Goal: Information Seeking & Learning: Learn about a topic

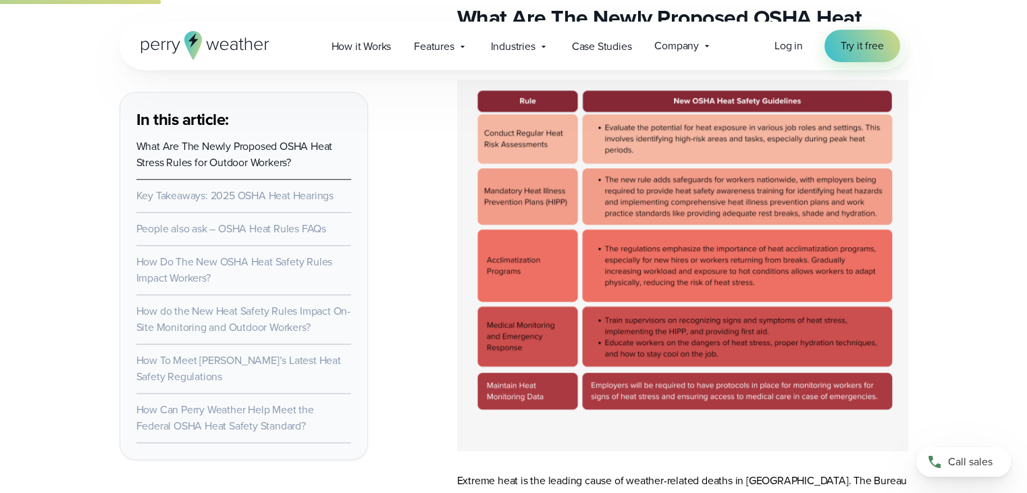
scroll to position [1080, 0]
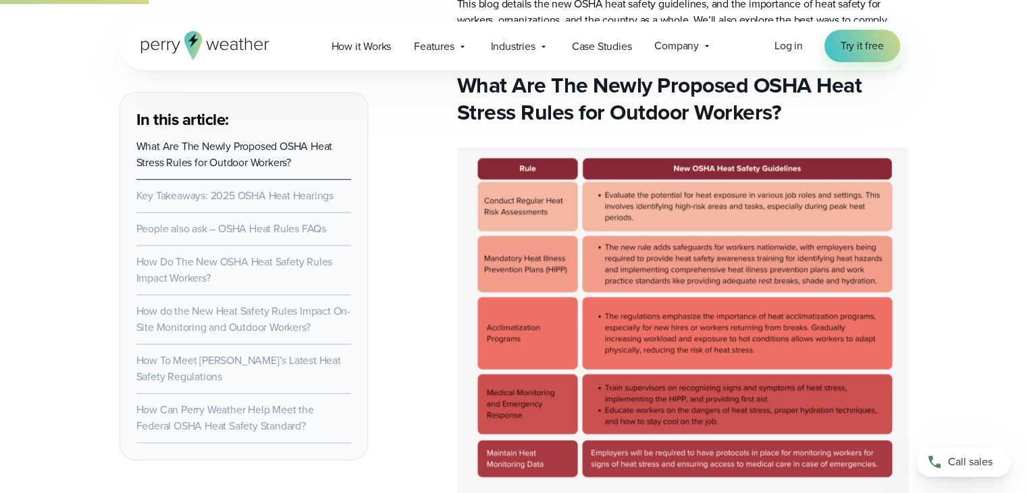
click at [242, 222] on link "People also ask – OSHA Heat Rules FAQs" at bounding box center [231, 229] width 190 height 16
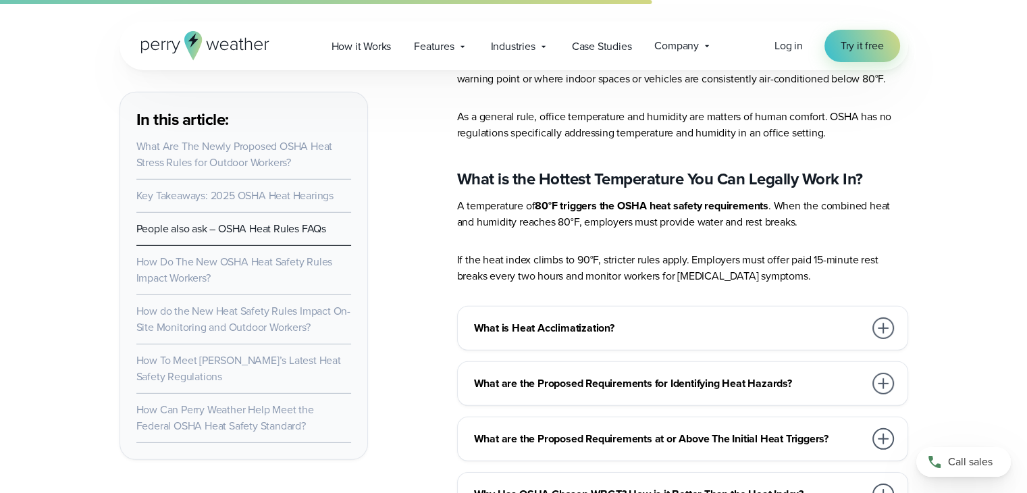
scroll to position [4061, 0]
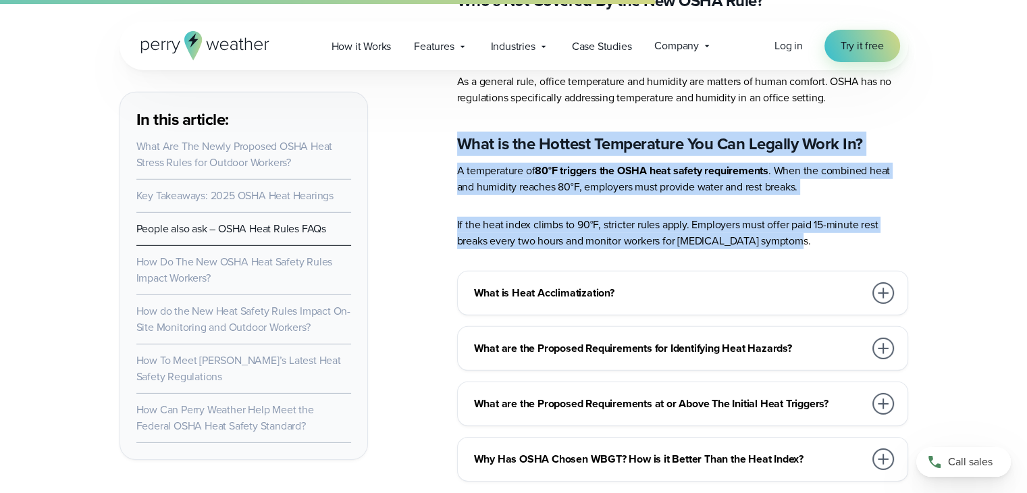
drag, startPoint x: 450, startPoint y: 122, endPoint x: 853, endPoint y: 211, distance: 413.3
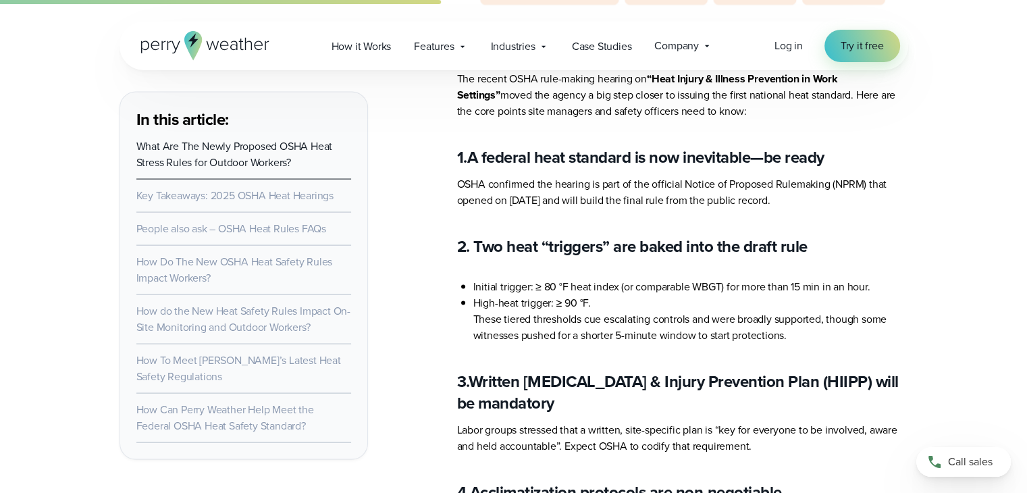
scroll to position [2779, 0]
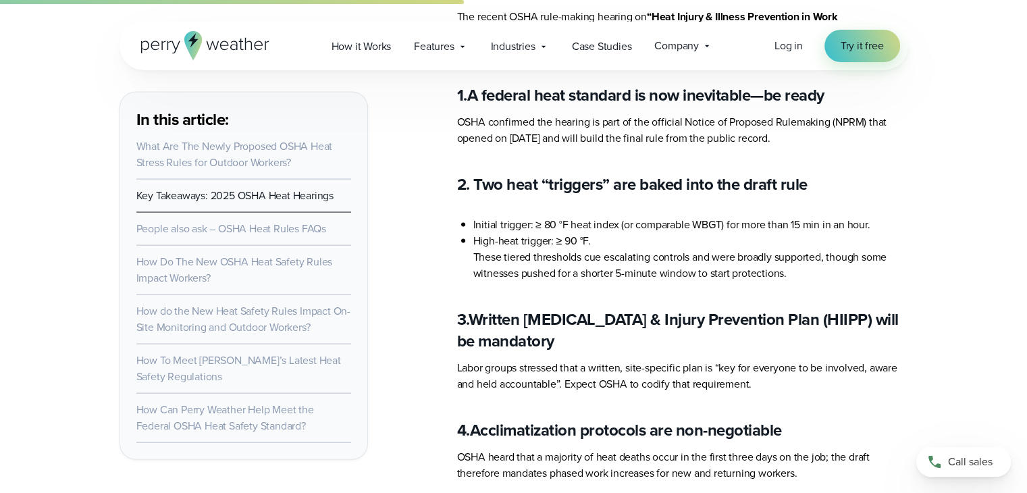
click at [250, 153] on link "What Are The Newly Proposed OSHA Heat Stress Rules for Outdoor Workers?" at bounding box center [234, 154] width 196 height 32
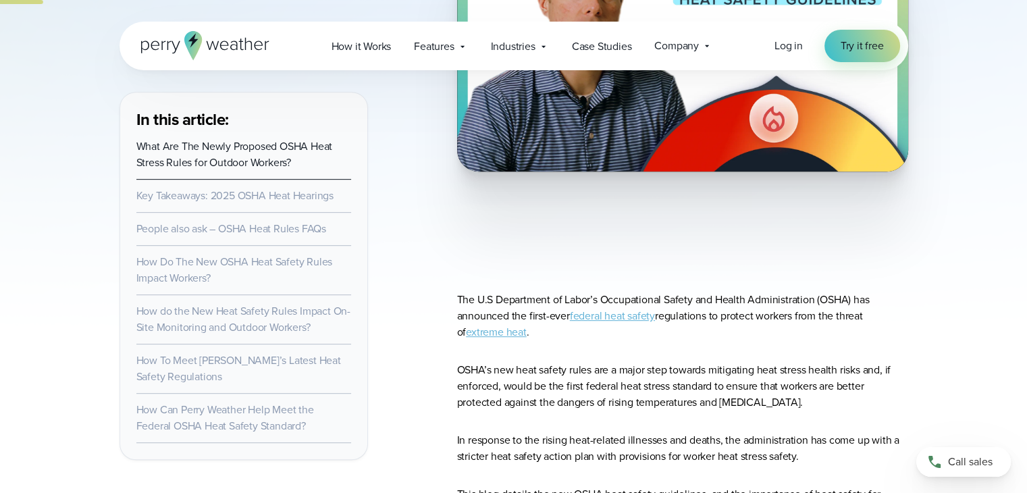
scroll to position [595, 0]
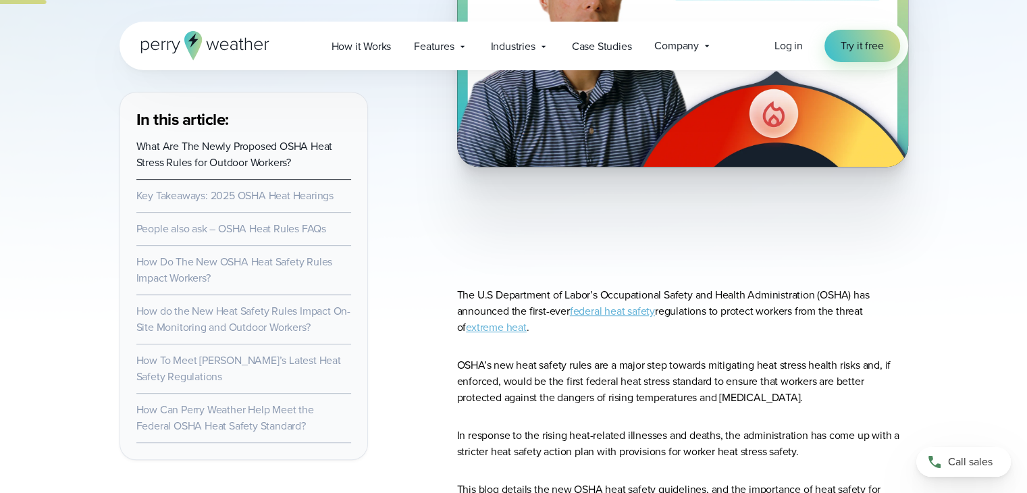
click at [608, 310] on link "federal heat safety" at bounding box center [612, 311] width 85 height 16
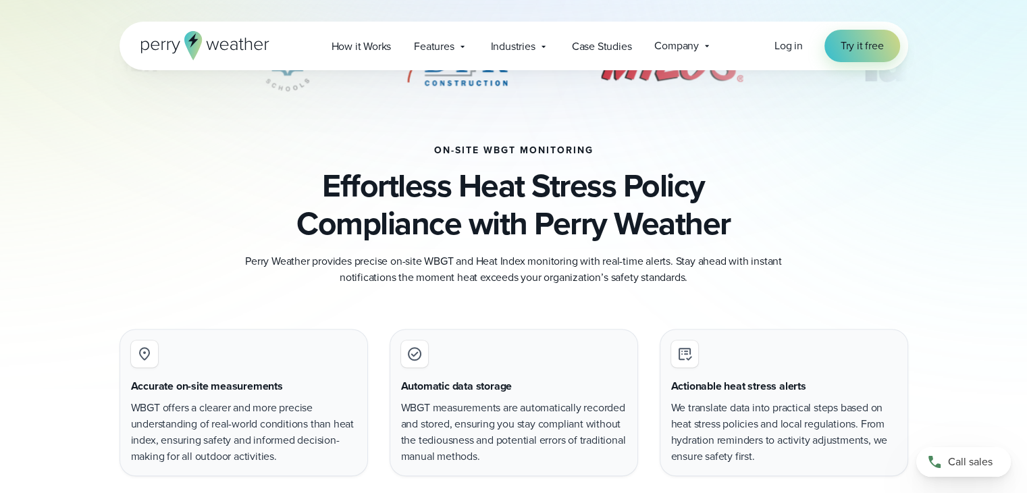
scroll to position [743, 0]
